Goal: Information Seeking & Learning: Check status

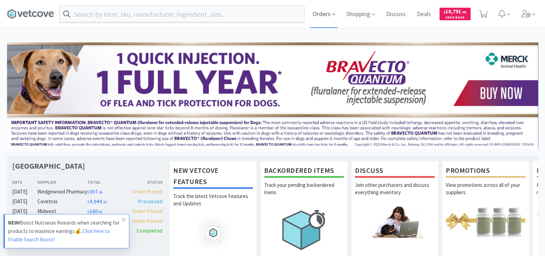
click at [314, 11] on span "Orders" at bounding box center [324, 14] width 28 height 28
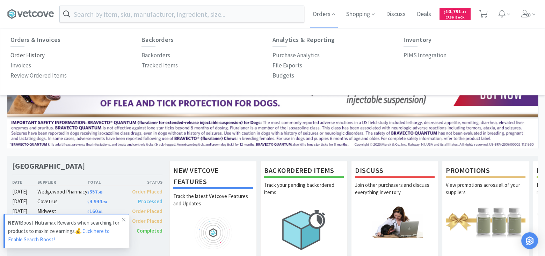
click at [22, 53] on p "Order History" at bounding box center [27, 55] width 34 height 9
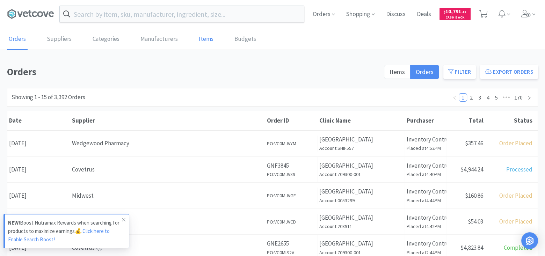
click at [199, 39] on link "Items" at bounding box center [206, 39] width 18 height 21
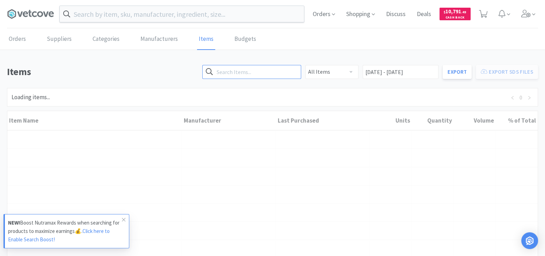
click at [237, 69] on input "text" at bounding box center [251, 72] width 99 height 14
click at [263, 67] on input "clarop" at bounding box center [251, 72] width 99 height 14
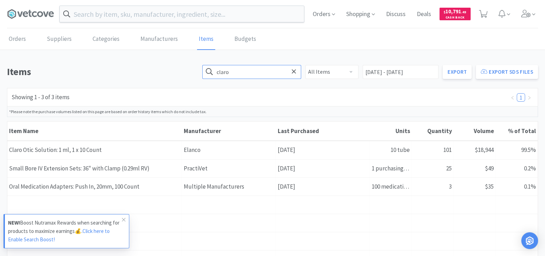
type input "claro"
